Goal: Task Accomplishment & Management: Manage account settings

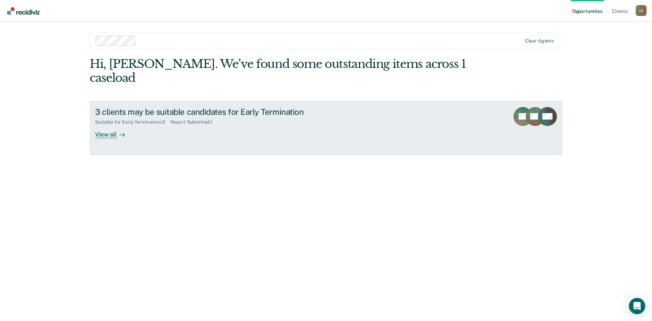
click at [115, 125] on div "View all" at bounding box center [114, 131] width 38 height 13
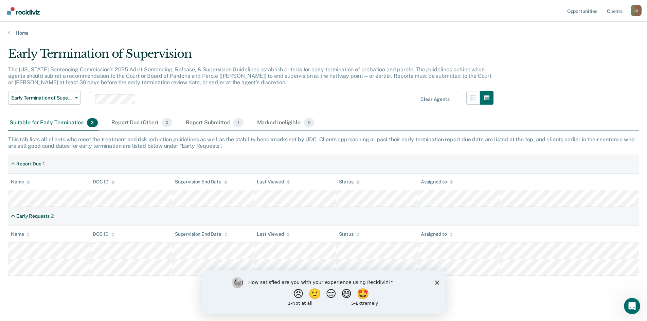
click at [522, 106] on div "Early Termination of Supervision The [US_STATE] Sentencing Commission’s 2025 Ad…" at bounding box center [323, 160] width 631 height 227
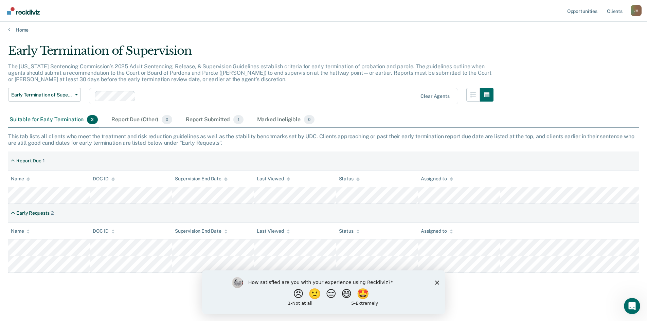
scroll to position [4, 0]
click at [124, 296] on main "Early Termination of Supervision The [US_STATE] Sentencing Commission’s 2025 Ad…" at bounding box center [323, 175] width 647 height 287
click at [438, 283] on icon "Close survey" at bounding box center [437, 282] width 4 height 4
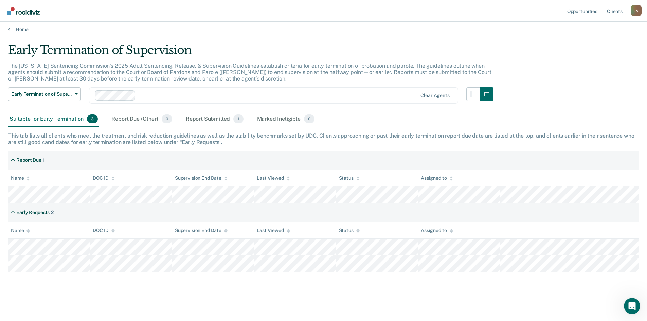
click at [168, 301] on main "Early Termination of Supervision The [US_STATE] Sentencing Commission’s 2025 Ad…" at bounding box center [323, 175] width 647 height 287
click at [202, 119] on div "Report Submitted 1" at bounding box center [214, 119] width 60 height 15
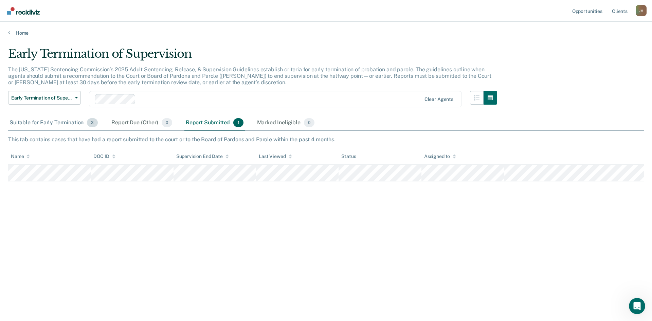
click at [51, 126] on div "Suitable for Early Termination 3" at bounding box center [53, 122] width 91 height 15
